Goal: Task Accomplishment & Management: Manage account settings

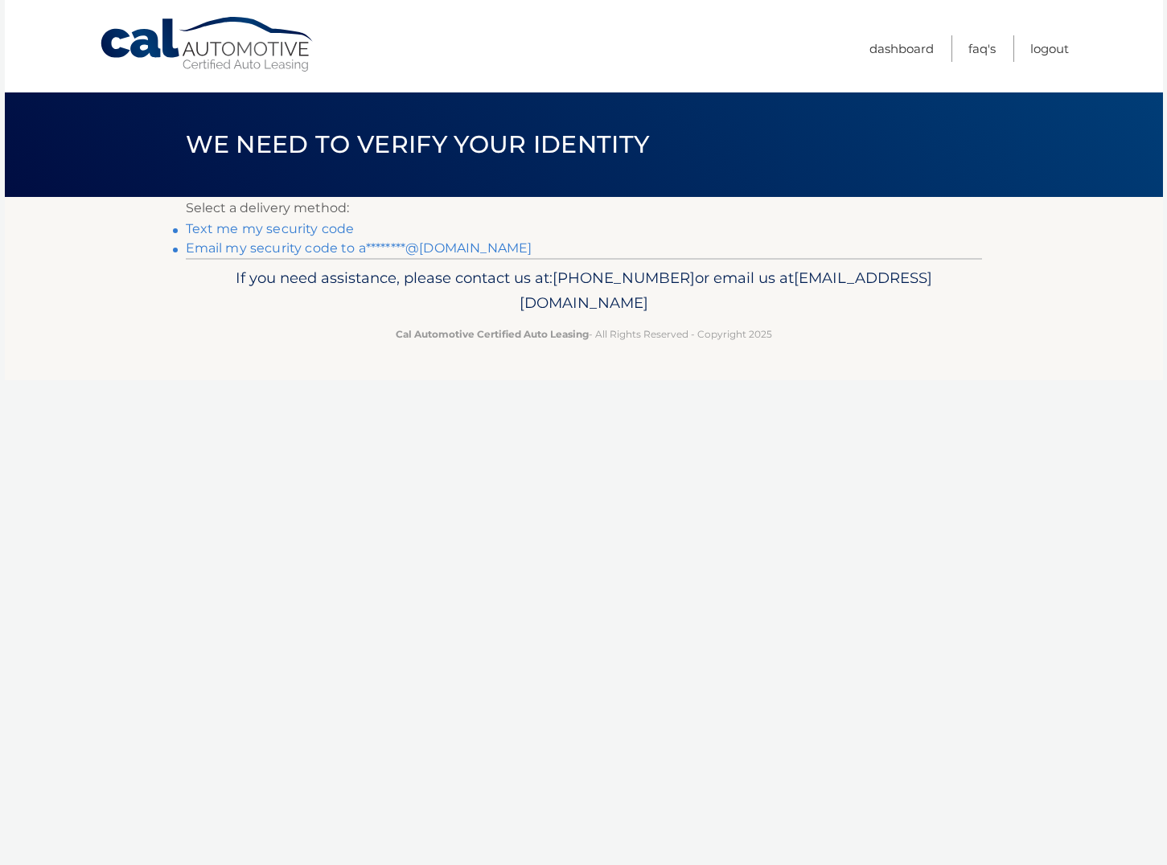
click at [334, 227] on link "Text me my security code" at bounding box center [270, 228] width 169 height 15
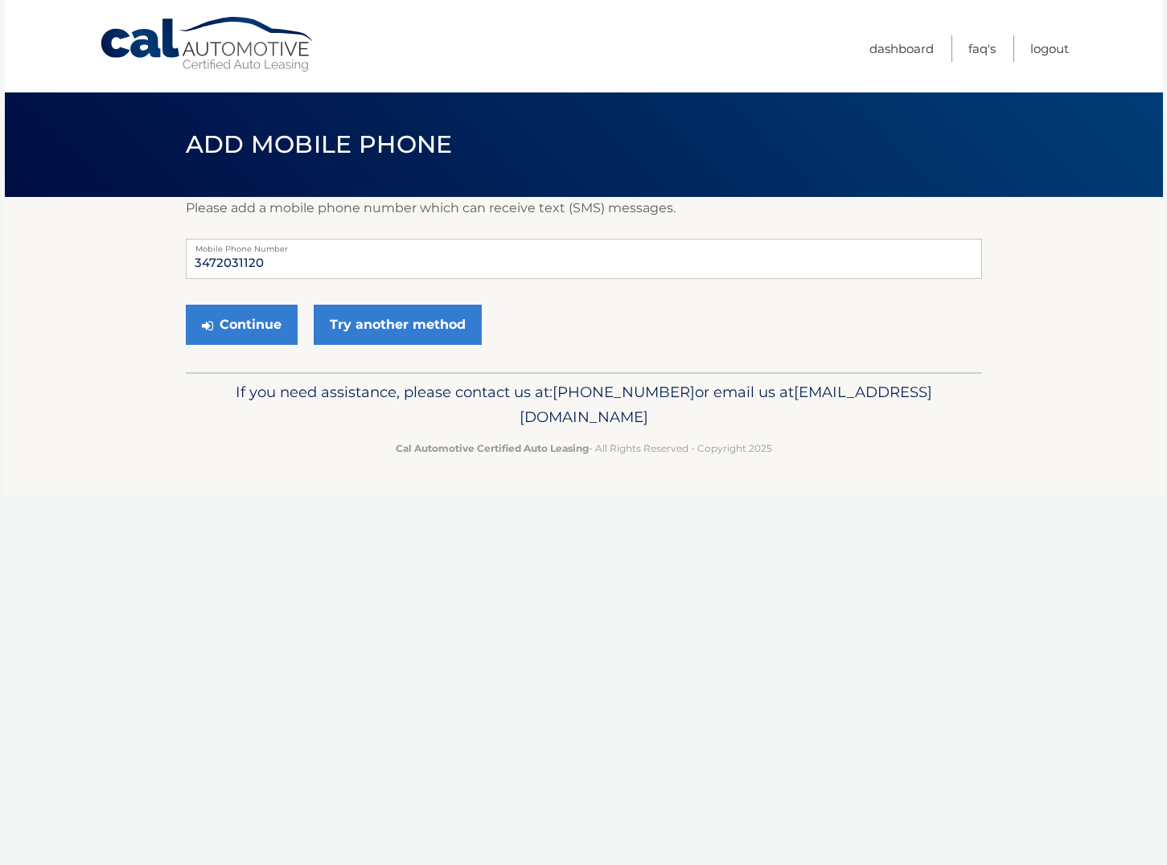
click at [572, 328] on div "Continue Try another method" at bounding box center [584, 325] width 796 height 55
drag, startPoint x: 273, startPoint y: 261, endPoint x: 408, endPoint y: 320, distance: 147.3
click at [168, 262] on section "Please add a mobile phone number which can receive text (SMS) messages. 3472031…" at bounding box center [584, 284] width 1158 height 175
type input "3479967565"
click at [219, 332] on button "Continue" at bounding box center [242, 325] width 112 height 40
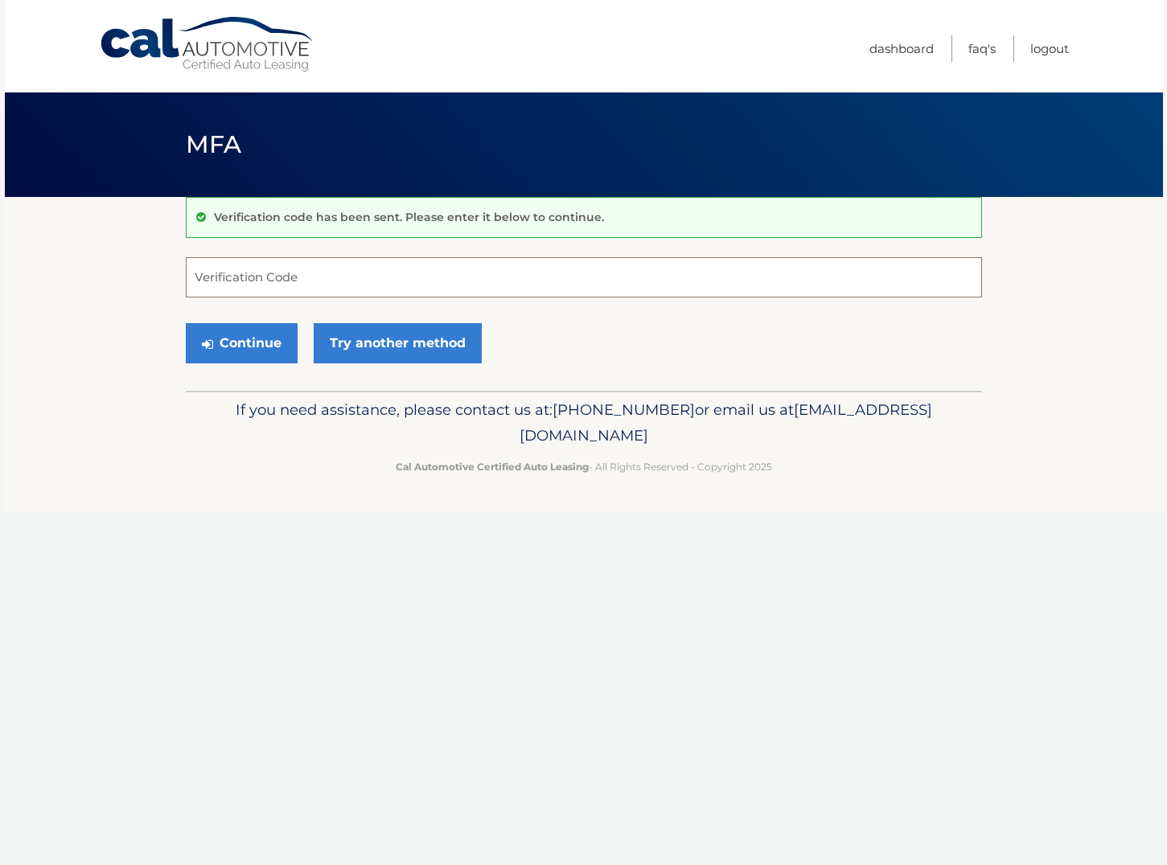
click at [404, 281] on input "Verification Code" at bounding box center [584, 277] width 796 height 40
type input "785378"
click at [250, 345] on button "Continue" at bounding box center [242, 343] width 112 height 40
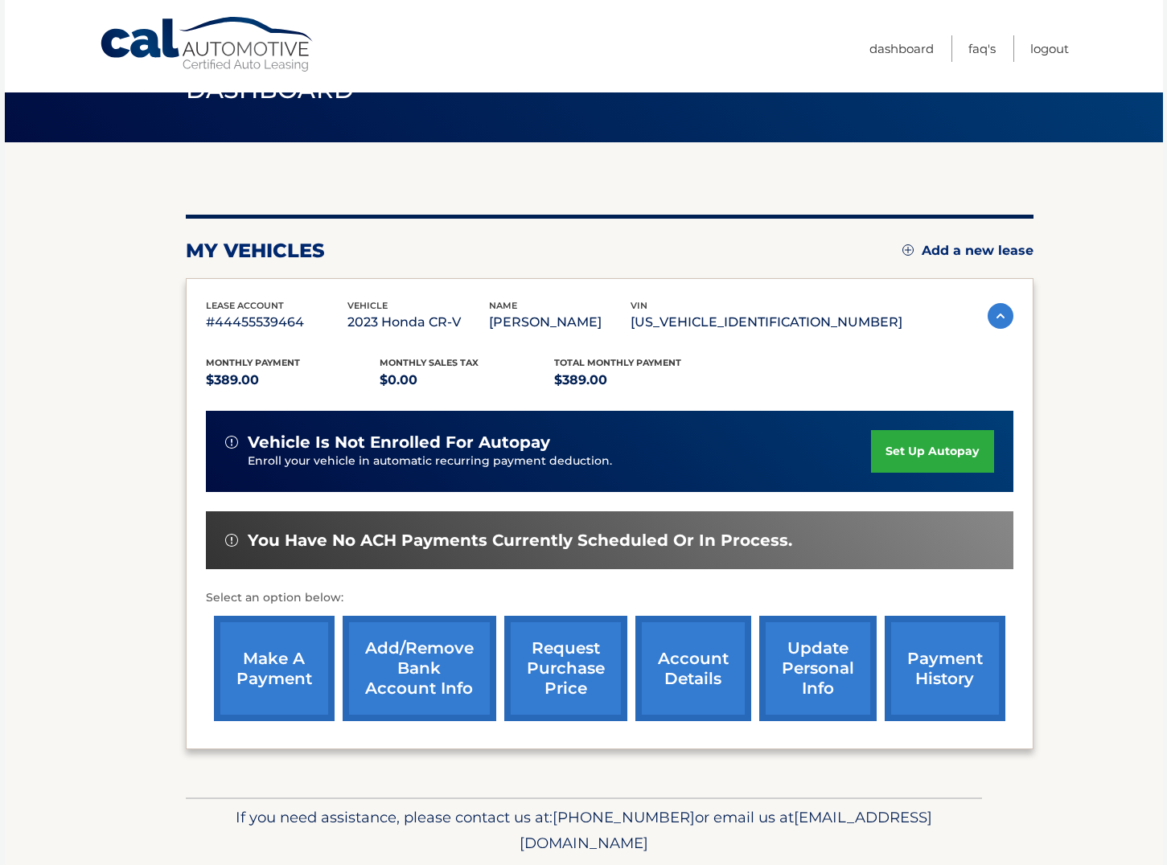
scroll to position [57, 0]
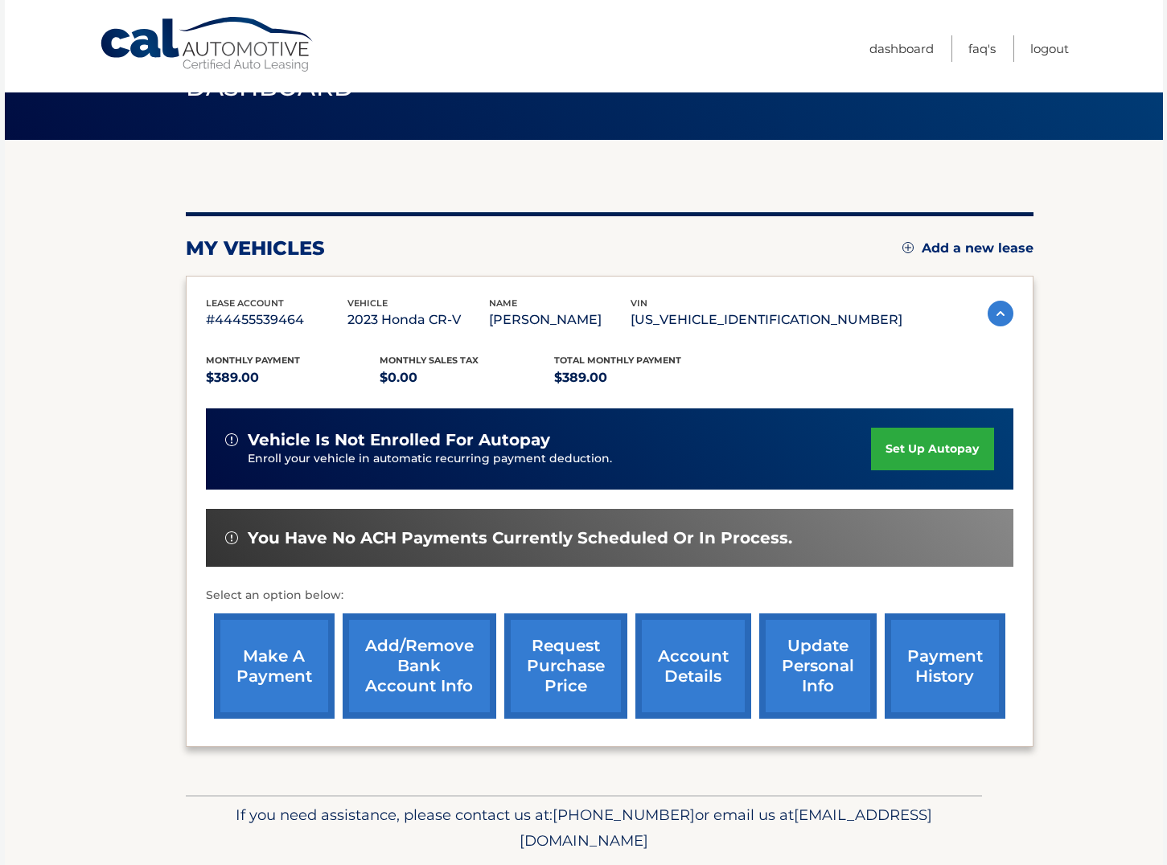
click at [692, 651] on link "account details" at bounding box center [693, 666] width 116 height 105
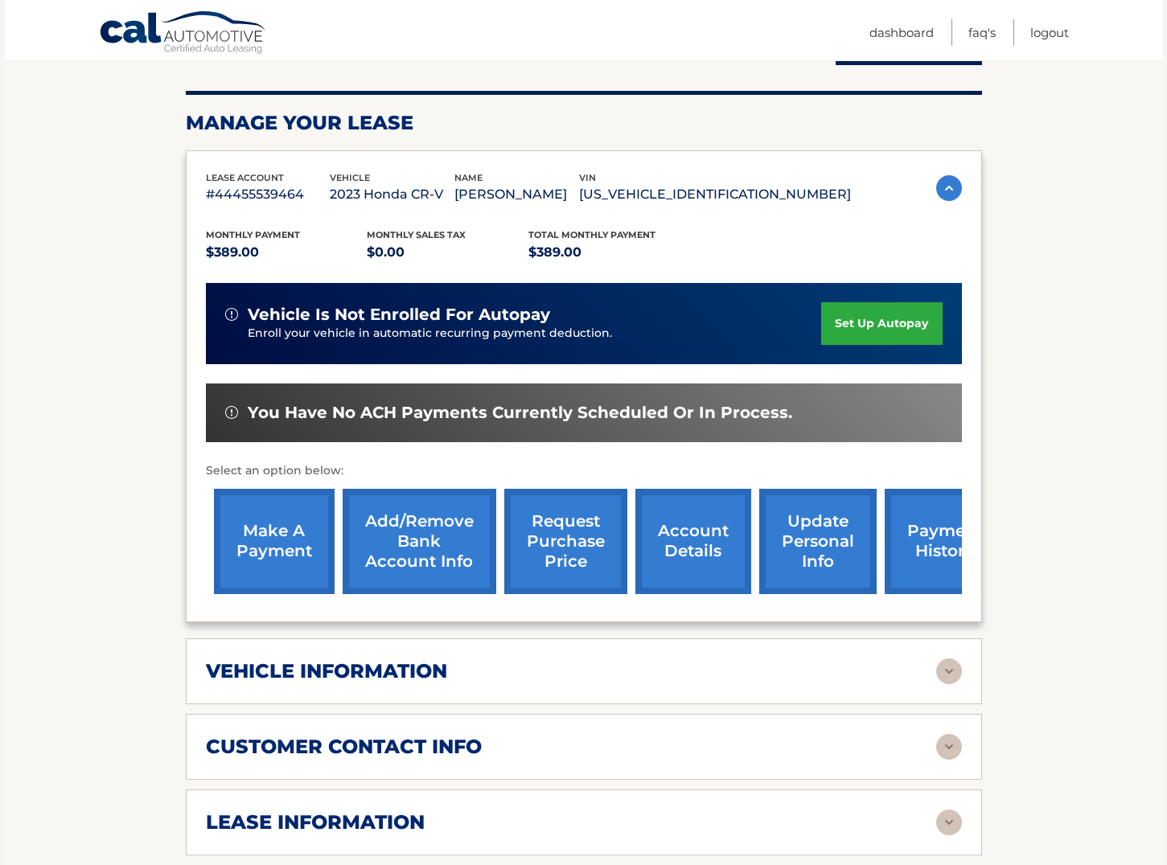
scroll to position [204, 0]
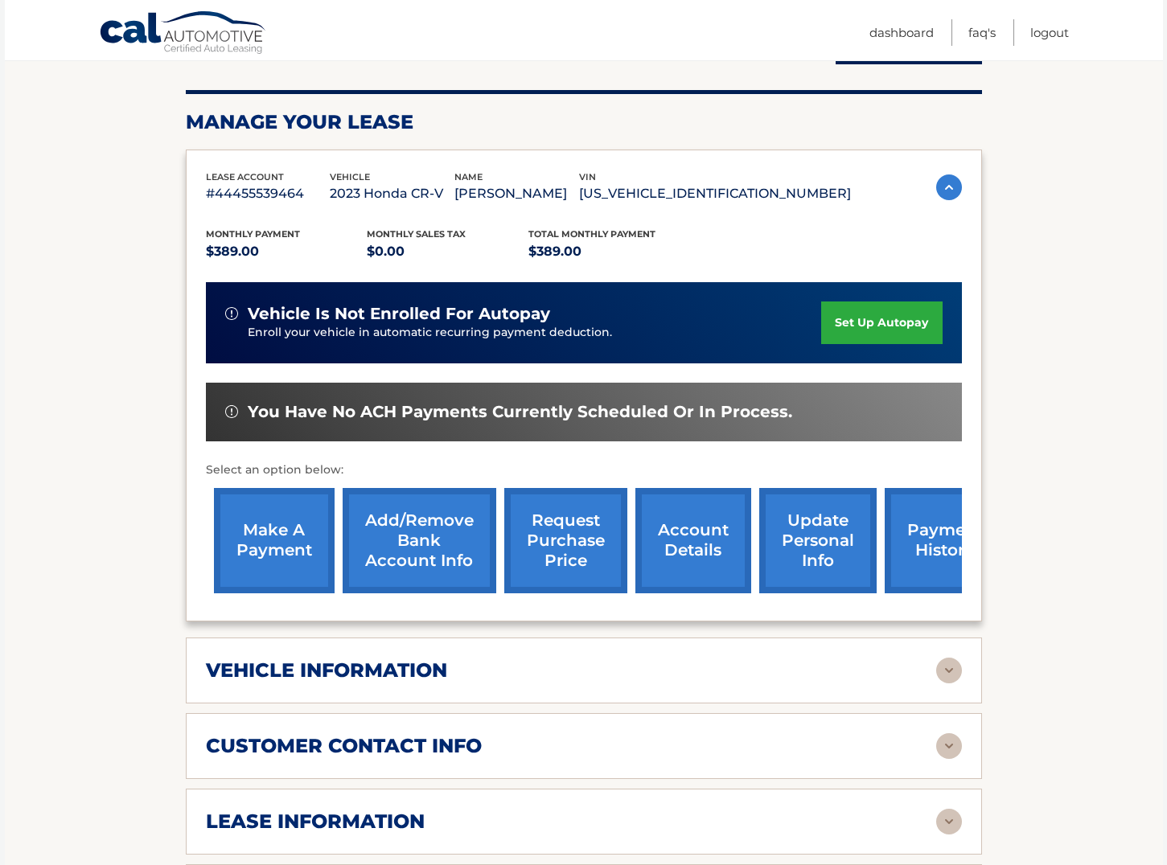
click at [942, 667] on img at bounding box center [949, 671] width 26 height 26
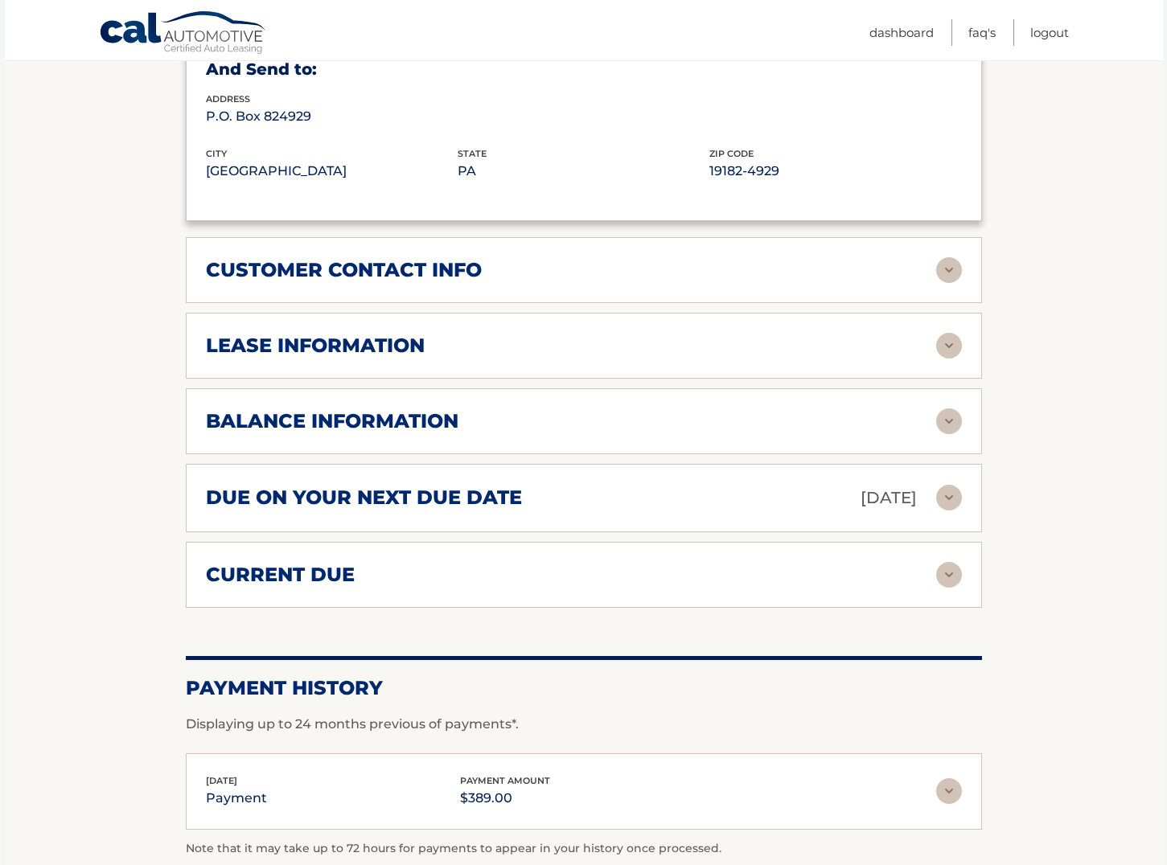
scroll to position [1064, 0]
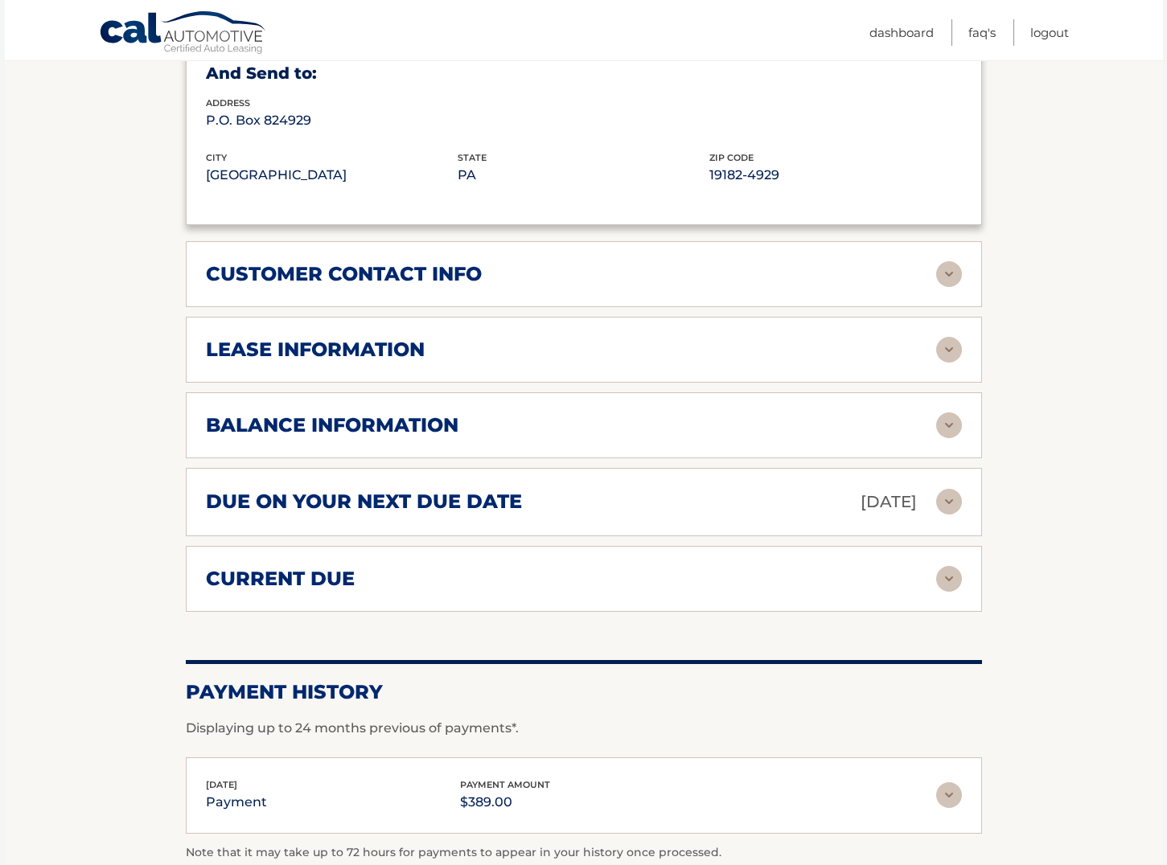
click at [947, 343] on img at bounding box center [949, 350] width 26 height 26
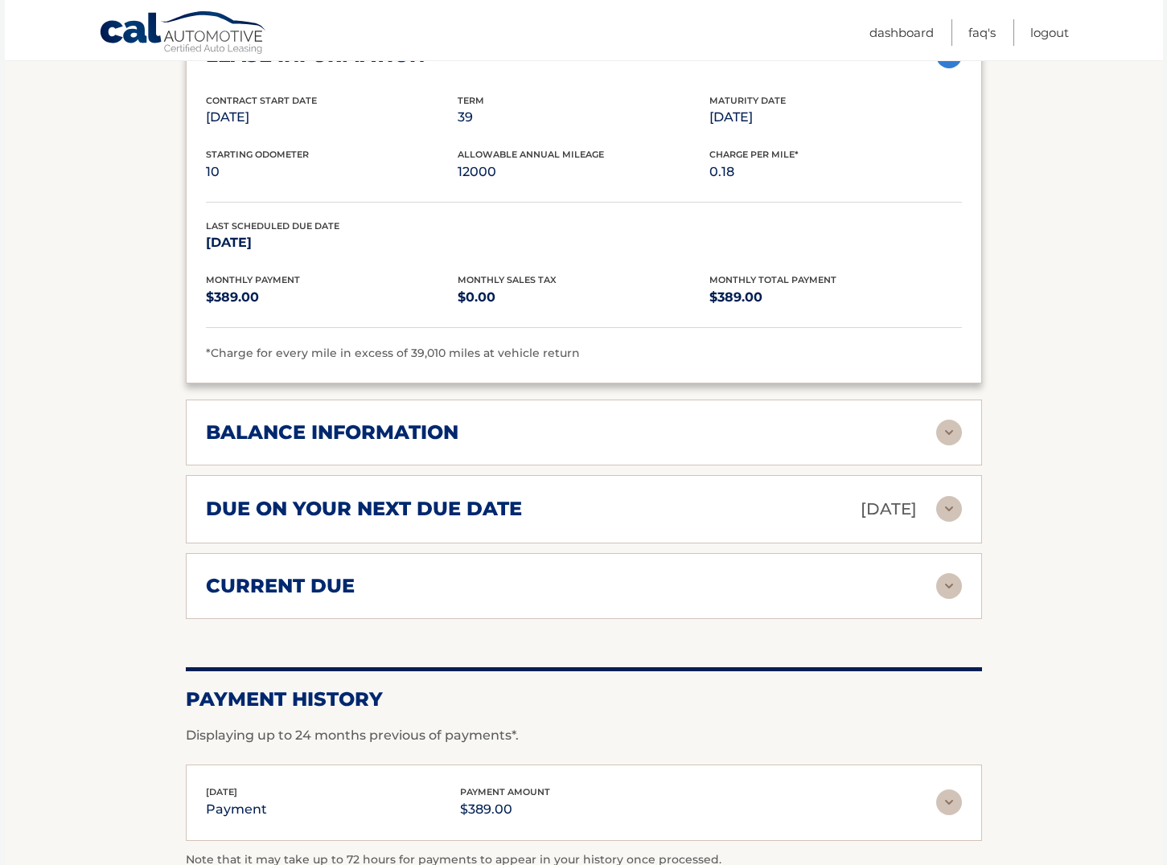
scroll to position [1359, 0]
click at [942, 424] on img at bounding box center [949, 432] width 26 height 26
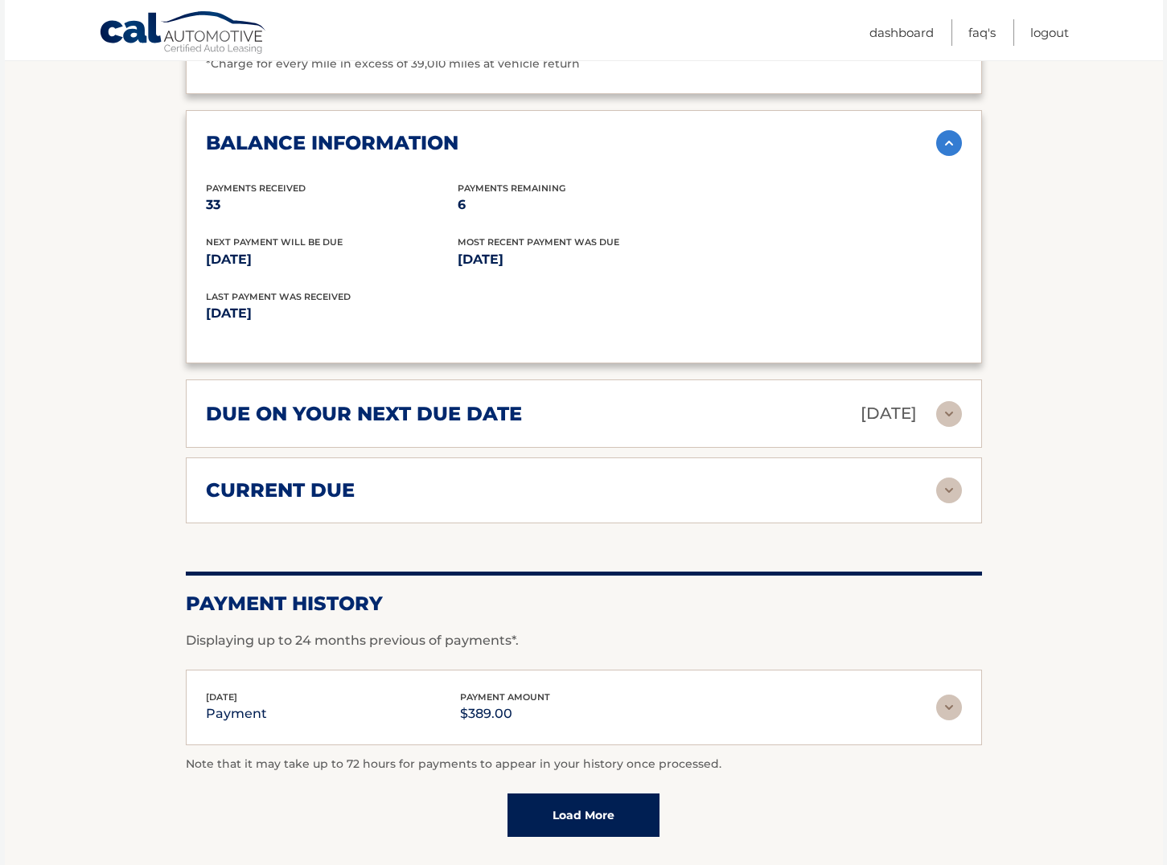
scroll to position [1648, 0]
click at [954, 484] on img at bounding box center [949, 490] width 26 height 26
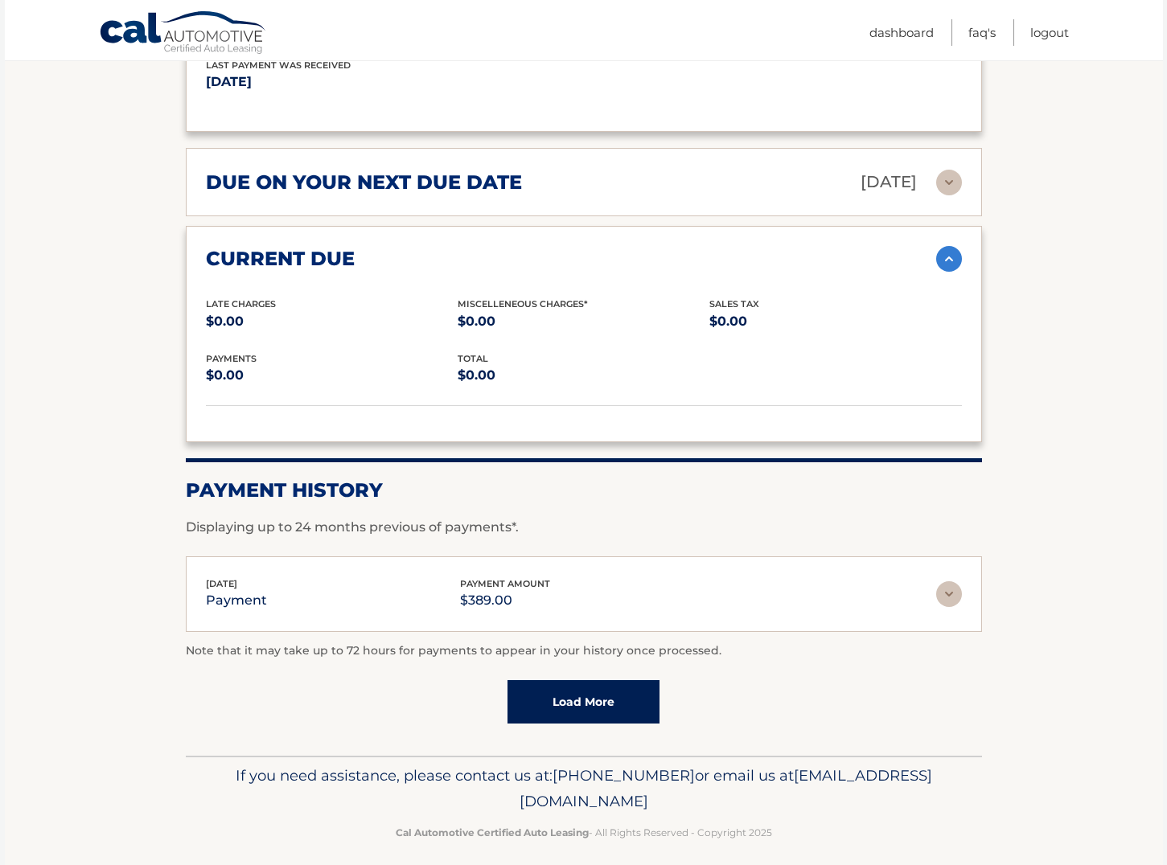
scroll to position [1878, 0]
click at [598, 699] on link "Load More" at bounding box center [583, 702] width 152 height 43
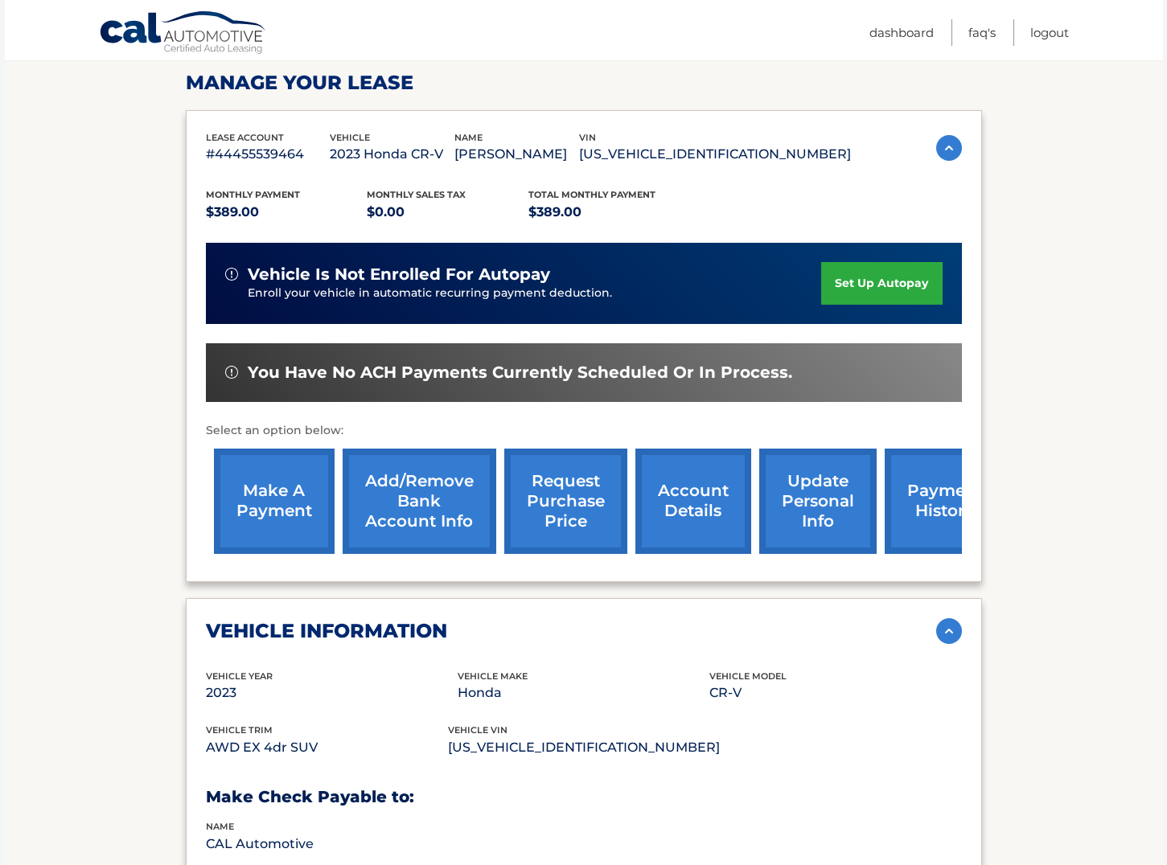
scroll to position [238, 0]
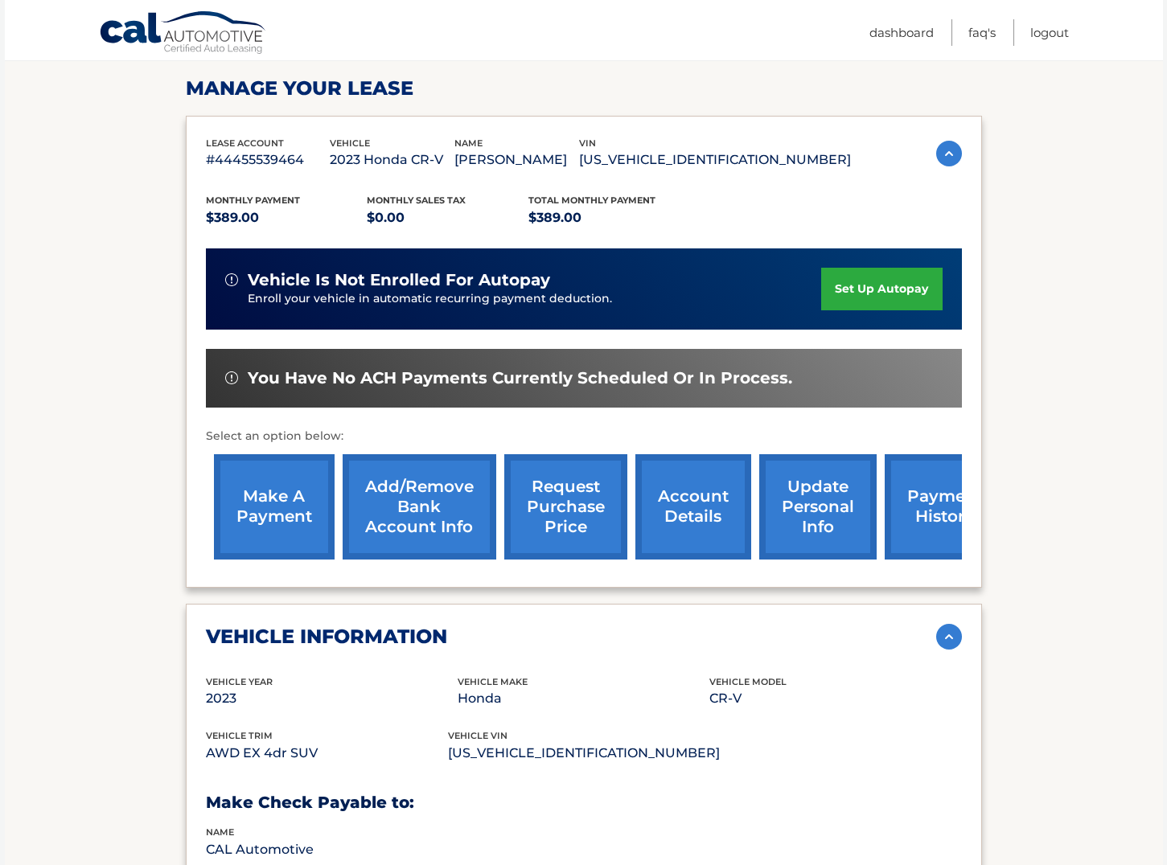
click at [552, 502] on link "request purchase price" at bounding box center [565, 506] width 123 height 105
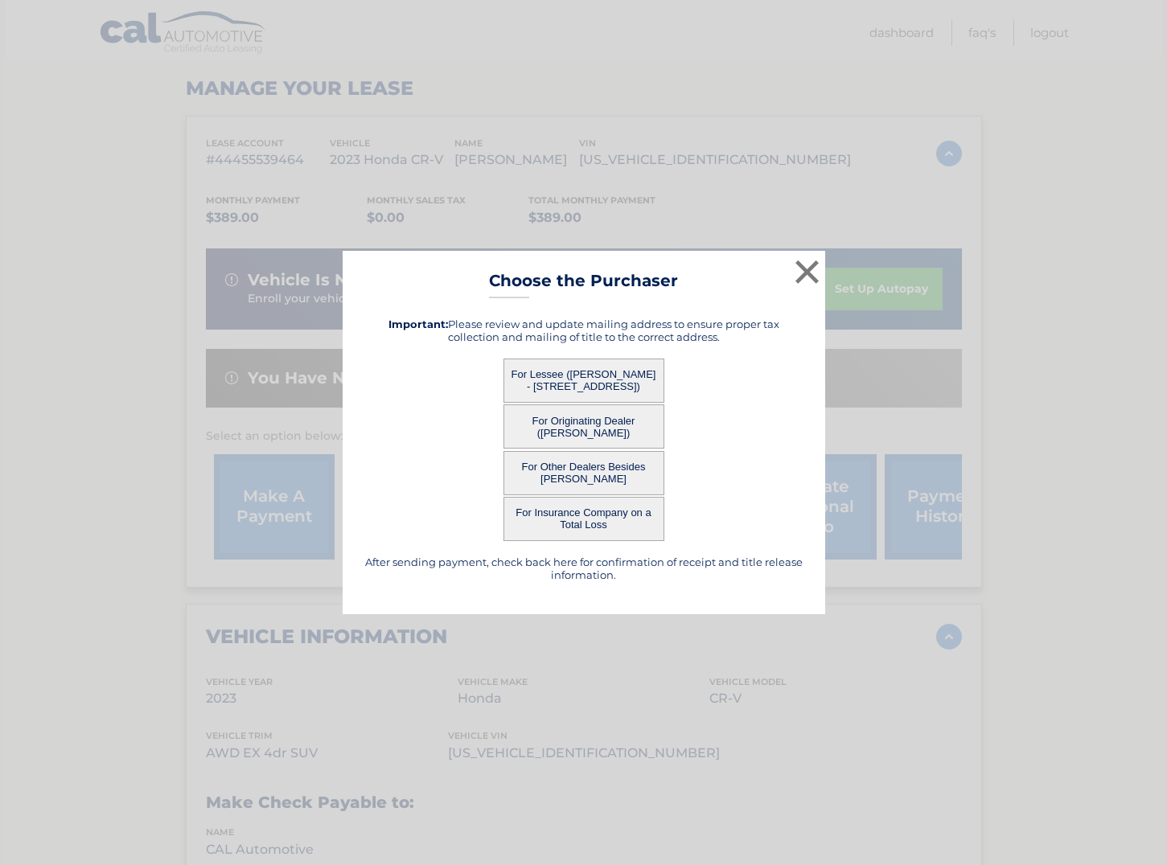
click at [596, 379] on button "For Lessee ([PERSON_NAME] - [STREET_ADDRESS])" at bounding box center [583, 381] width 161 height 44
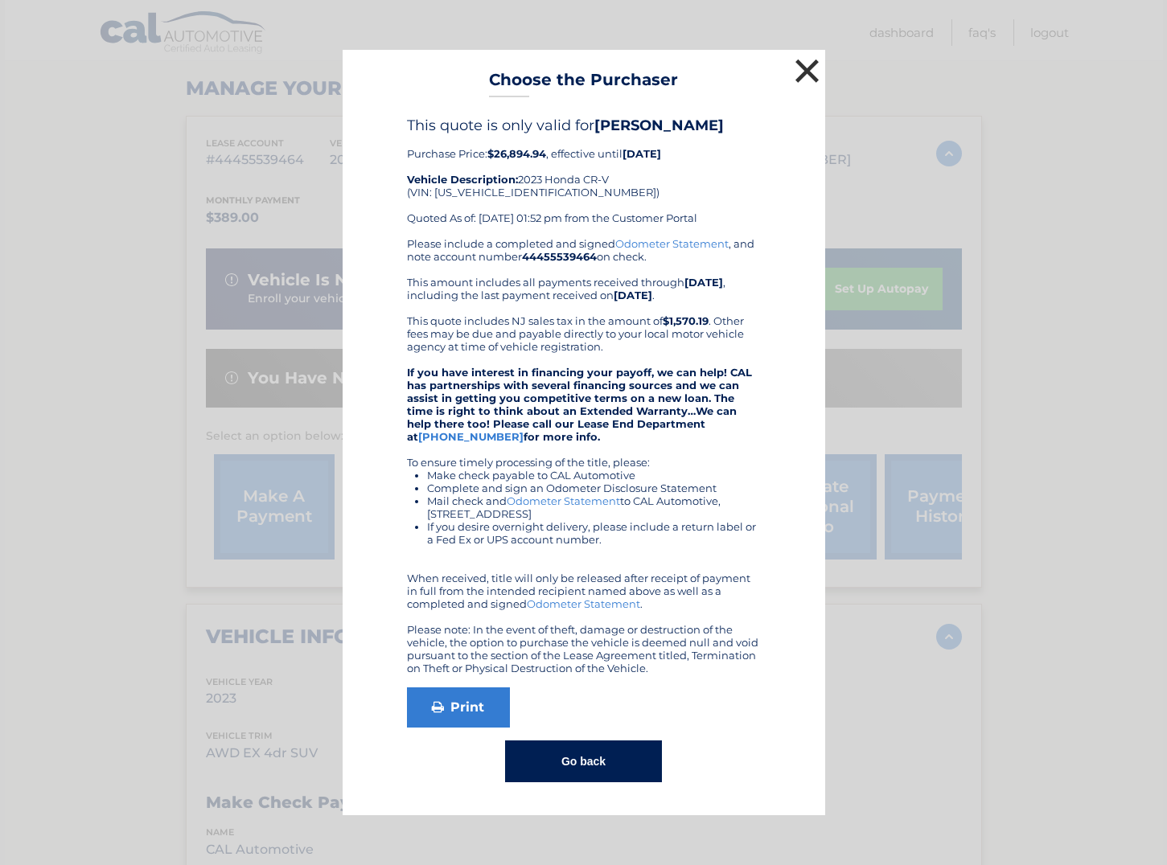
click at [806, 68] on button "×" at bounding box center [807, 71] width 32 height 32
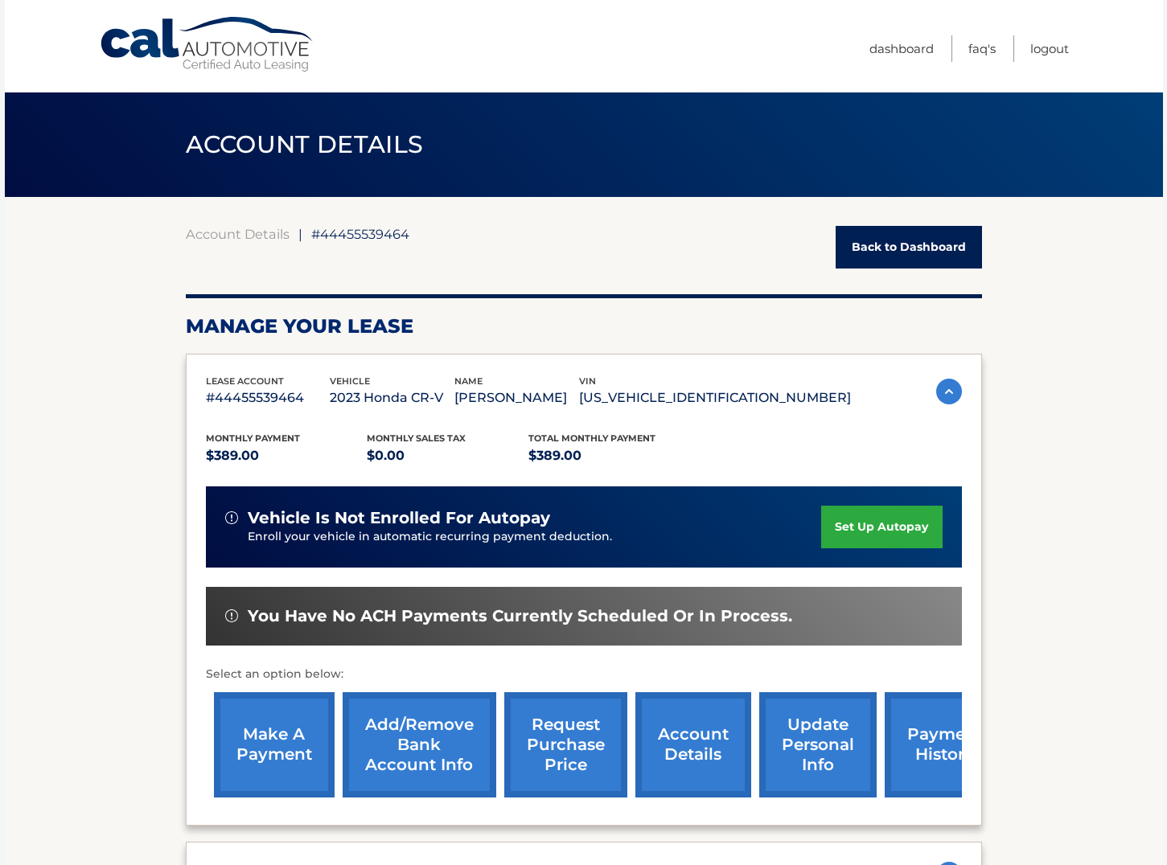
scroll to position [0, 0]
click at [921, 246] on link "Back to Dashboard" at bounding box center [908, 247] width 146 height 43
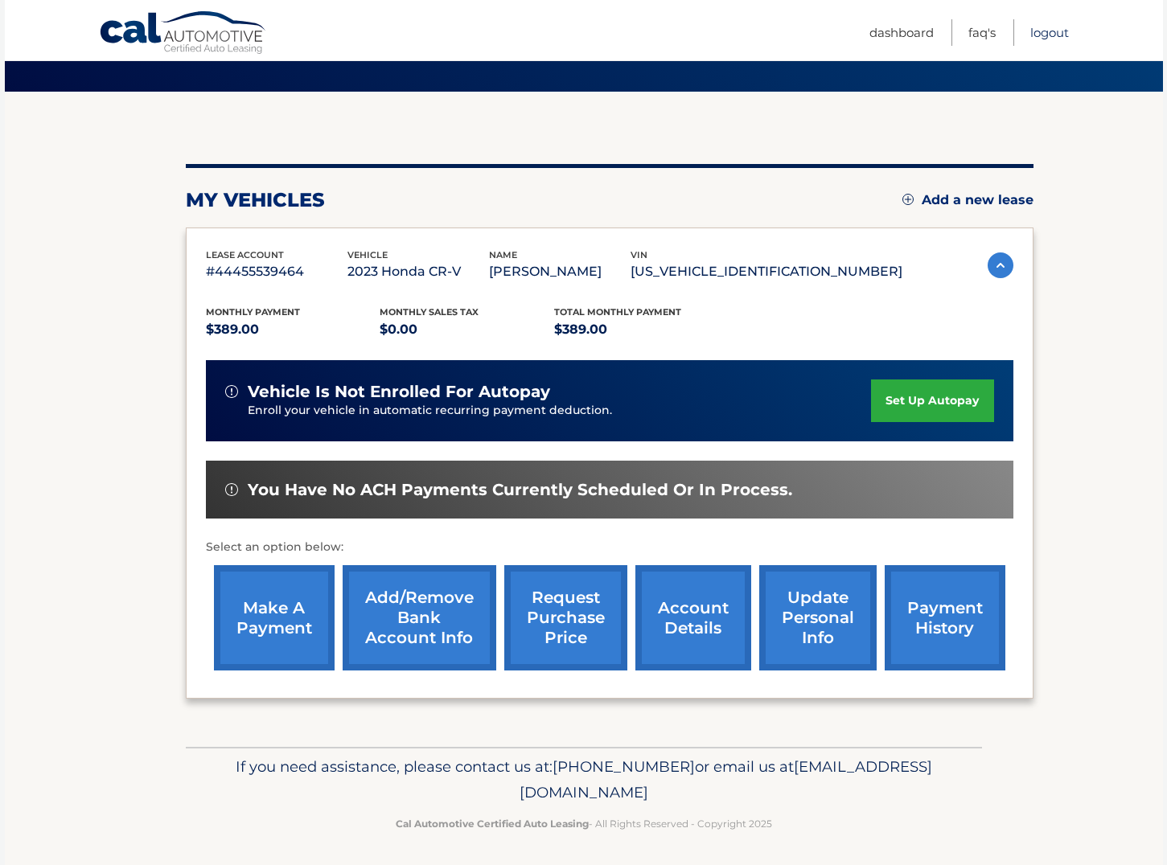
scroll to position [105, 1]
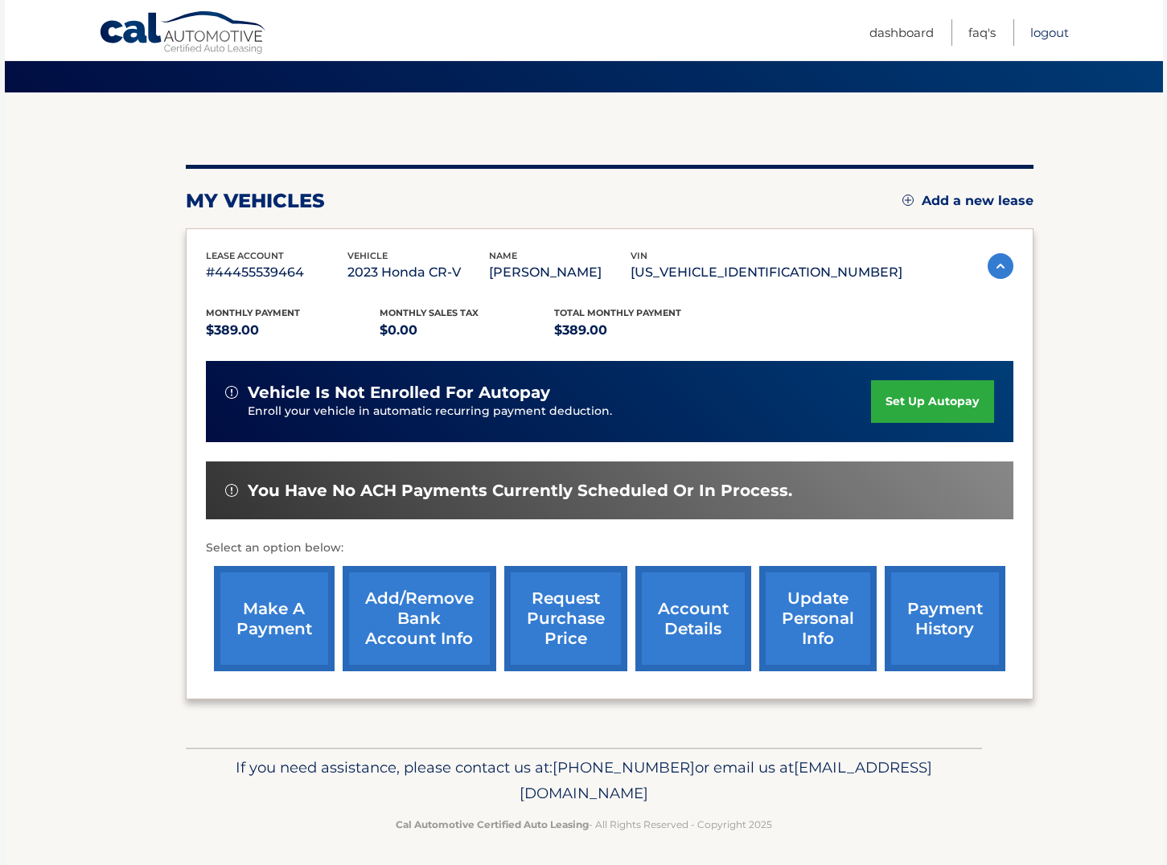
click at [1040, 37] on link "Logout" at bounding box center [1049, 32] width 39 height 27
